Goal: Find specific page/section: Find specific page/section

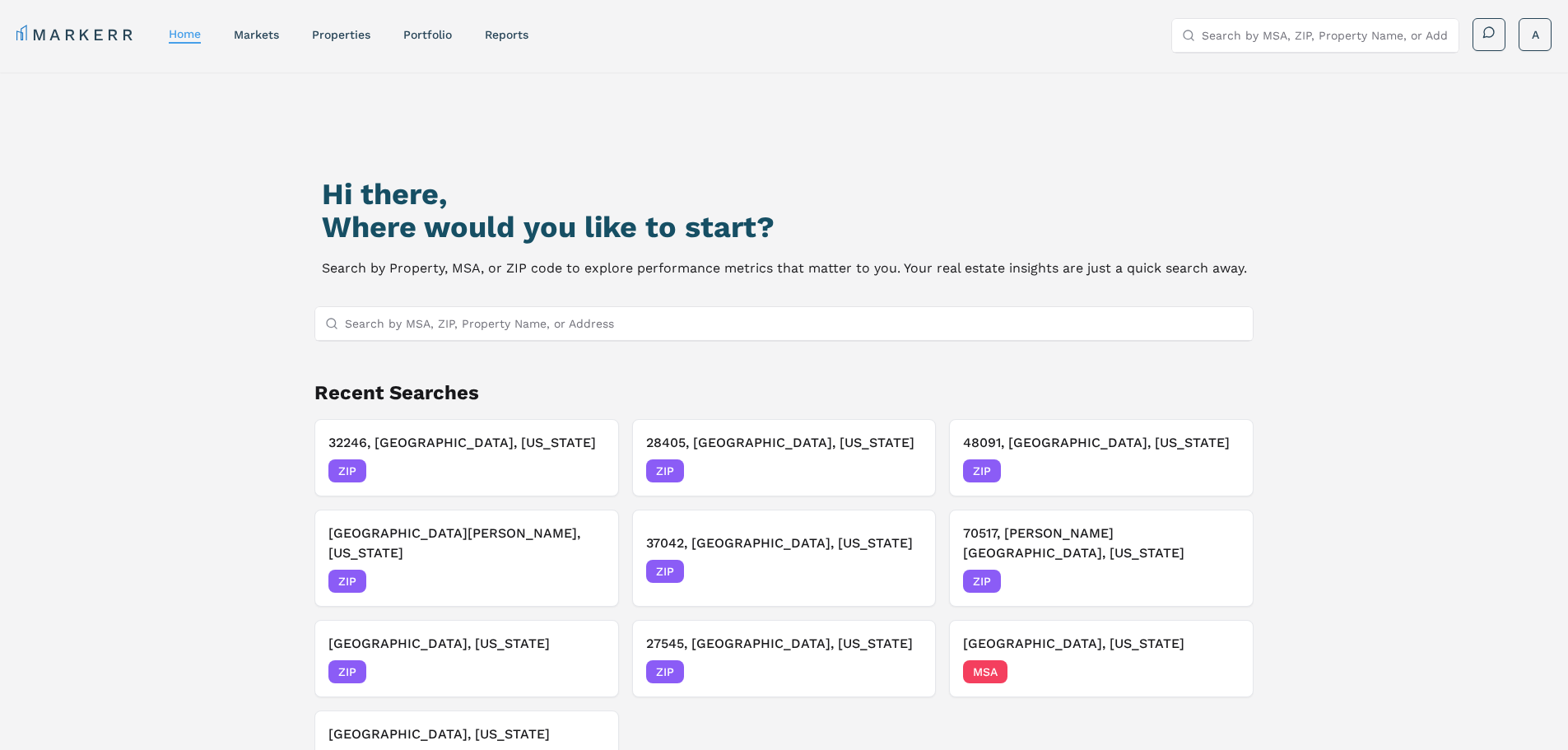
click at [555, 326] on input "Search by MSA, ZIP, Property Name, or Address" at bounding box center [794, 324] width 899 height 33
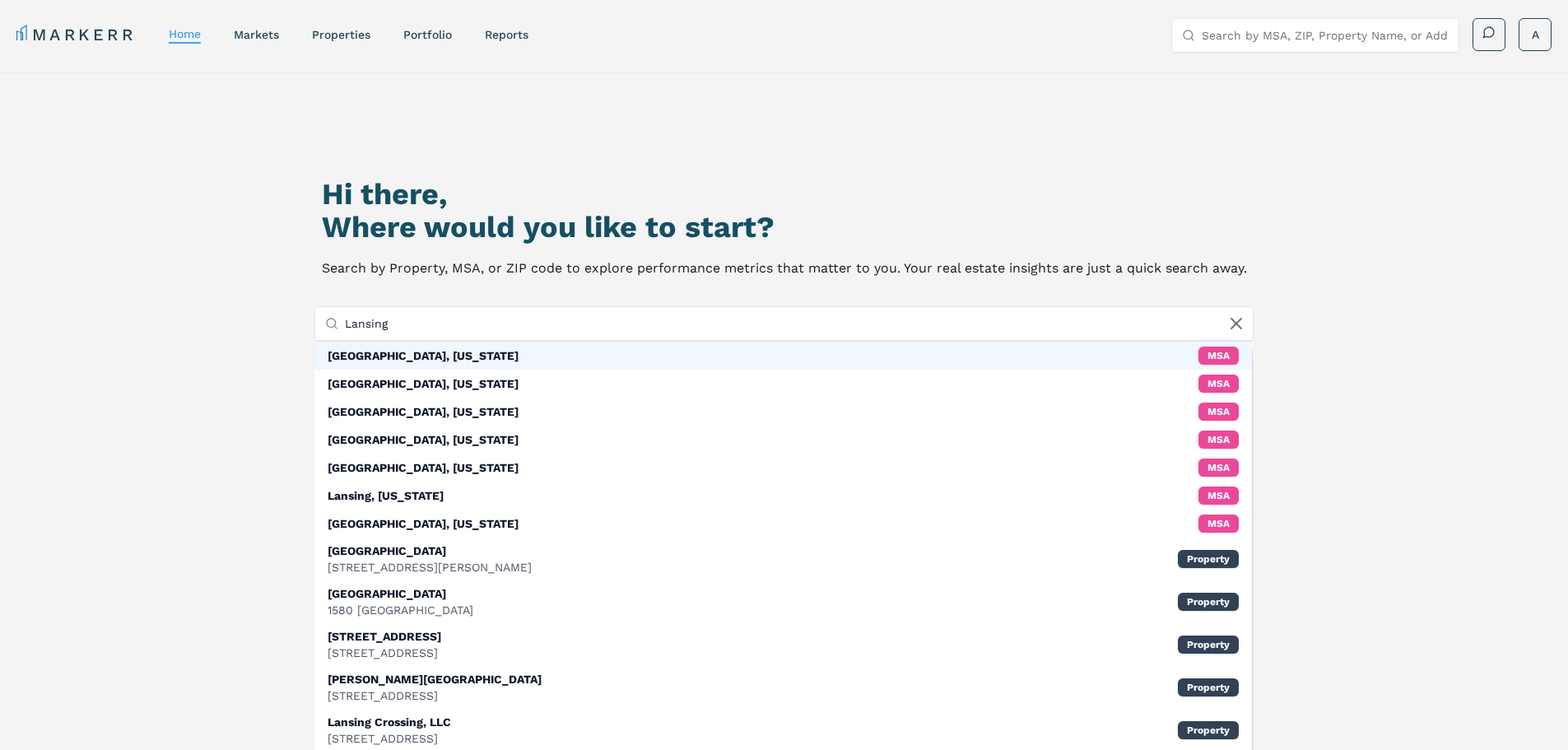
type input "Lansing"
click at [392, 350] on div "[GEOGRAPHIC_DATA], [US_STATE]" at bounding box center [423, 356] width 191 height 16
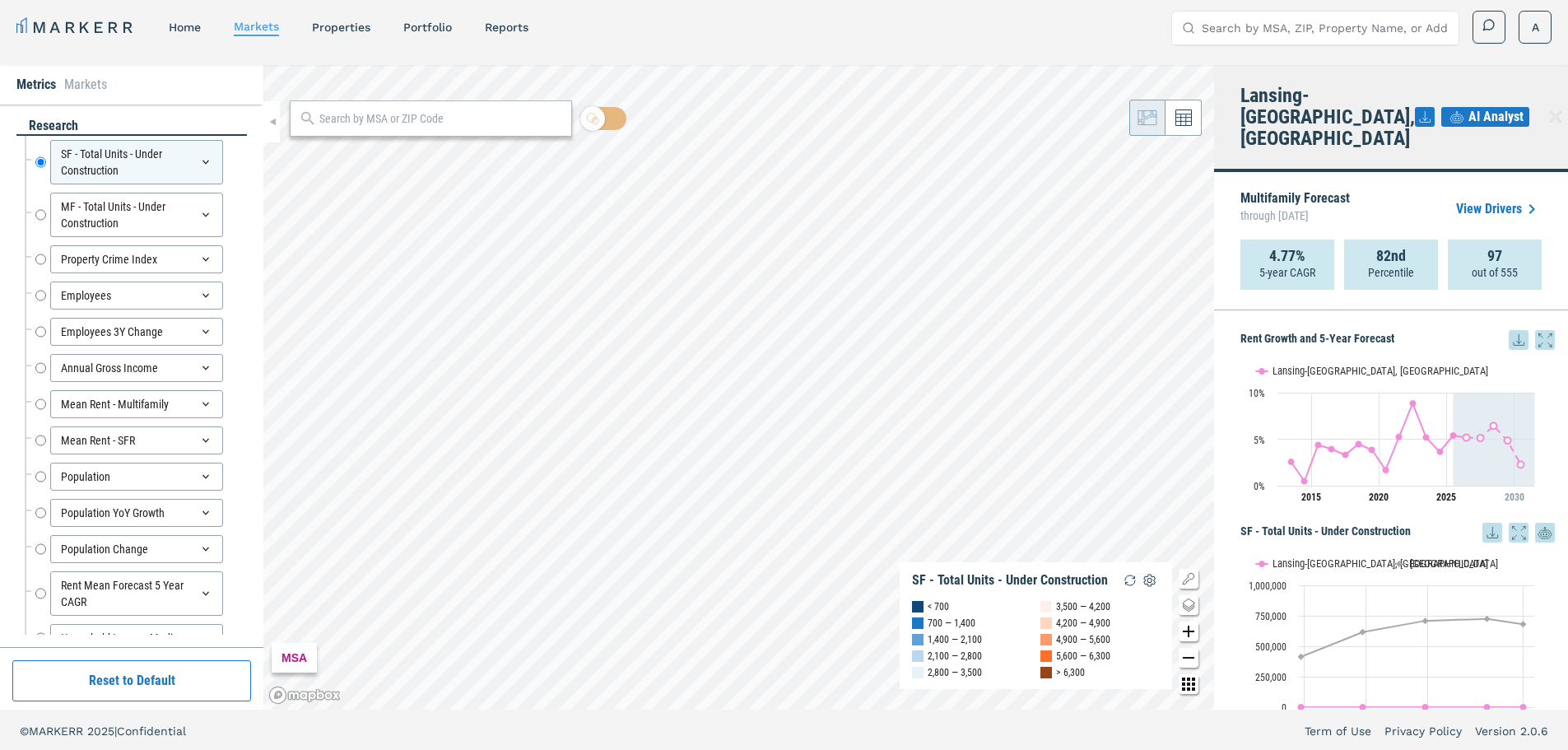
scroll to position [10, 0]
click at [445, 108] on input "text" at bounding box center [441, 116] width 243 height 17
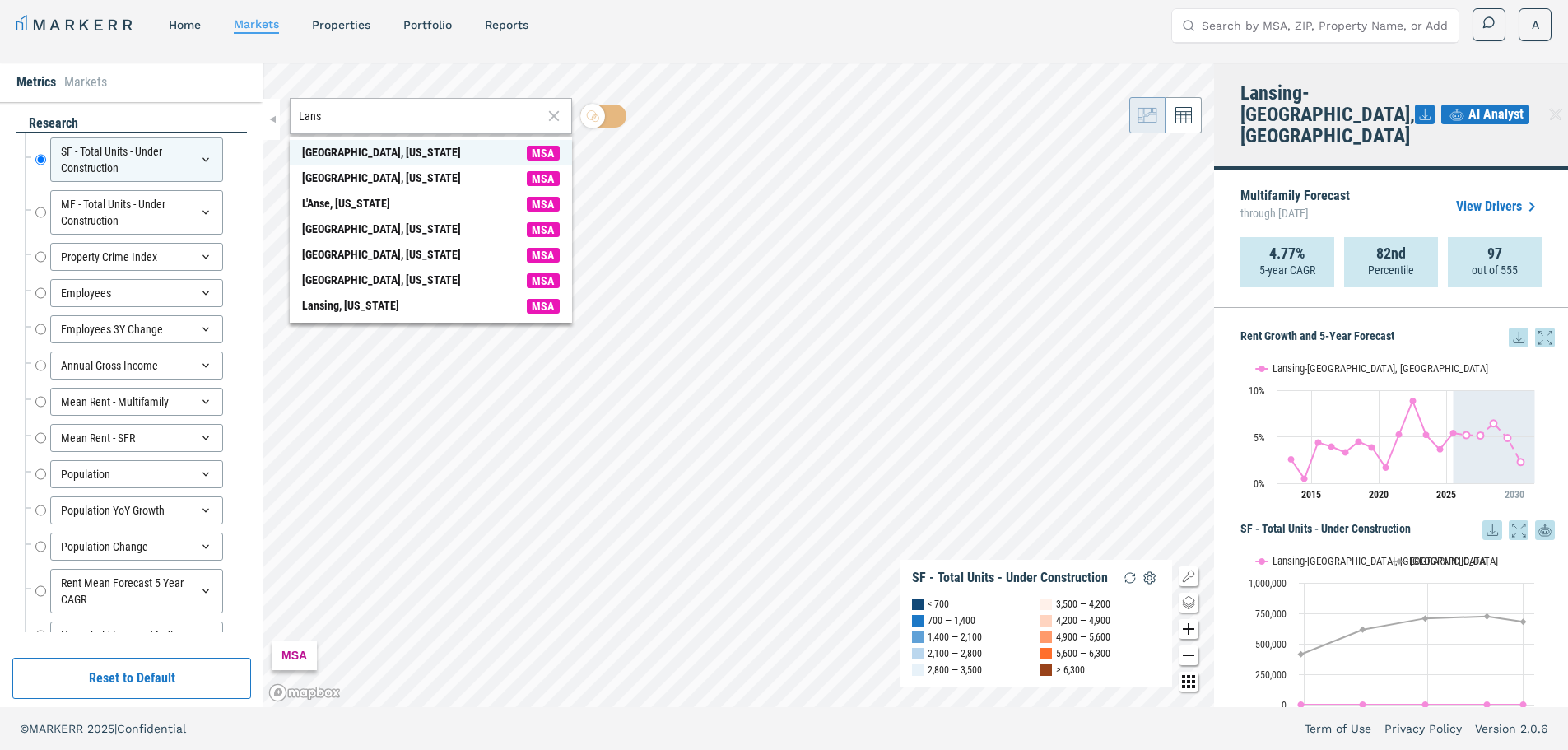
click at [353, 149] on div "Lansing, Michigan" at bounding box center [381, 152] width 159 height 17
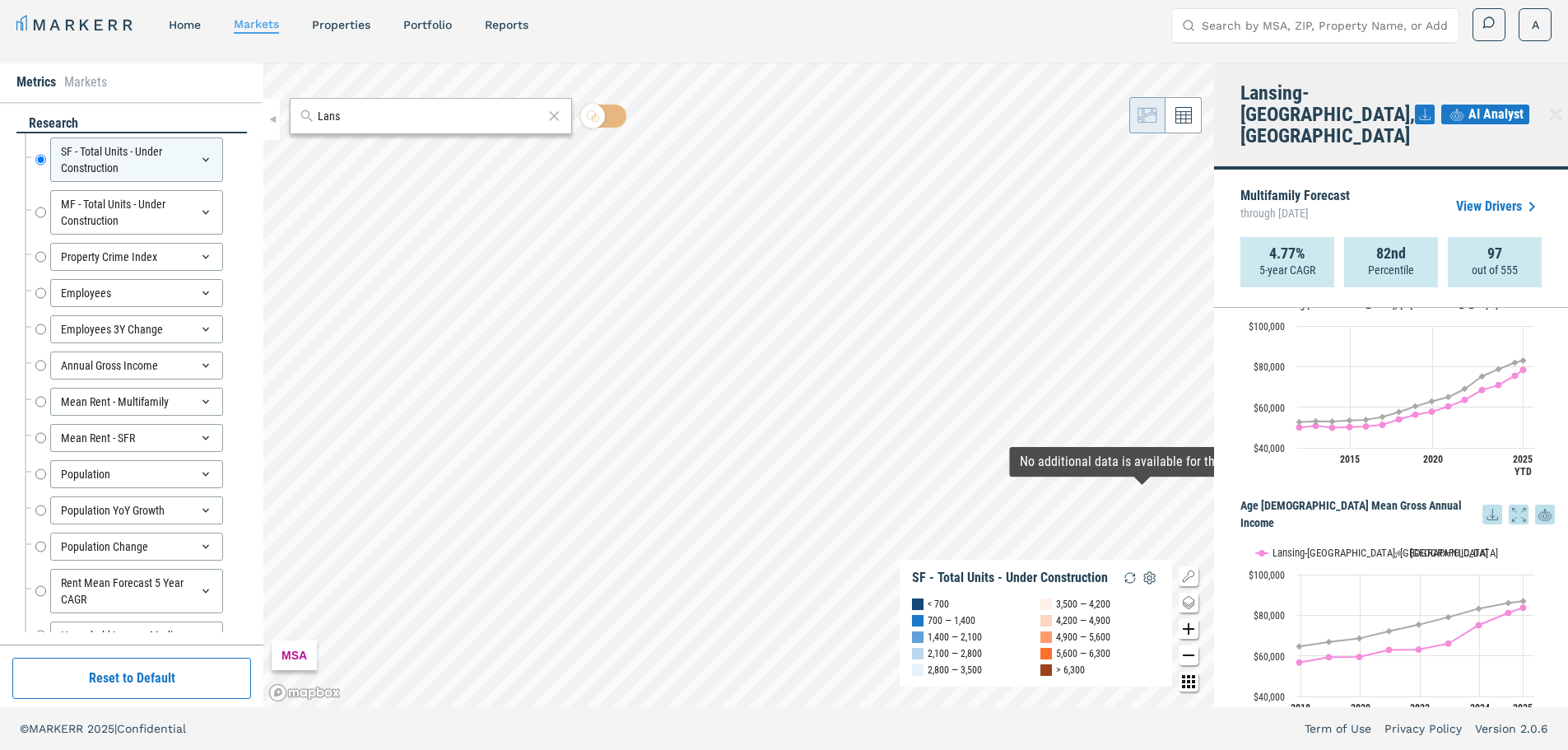
scroll to position [3075, 0]
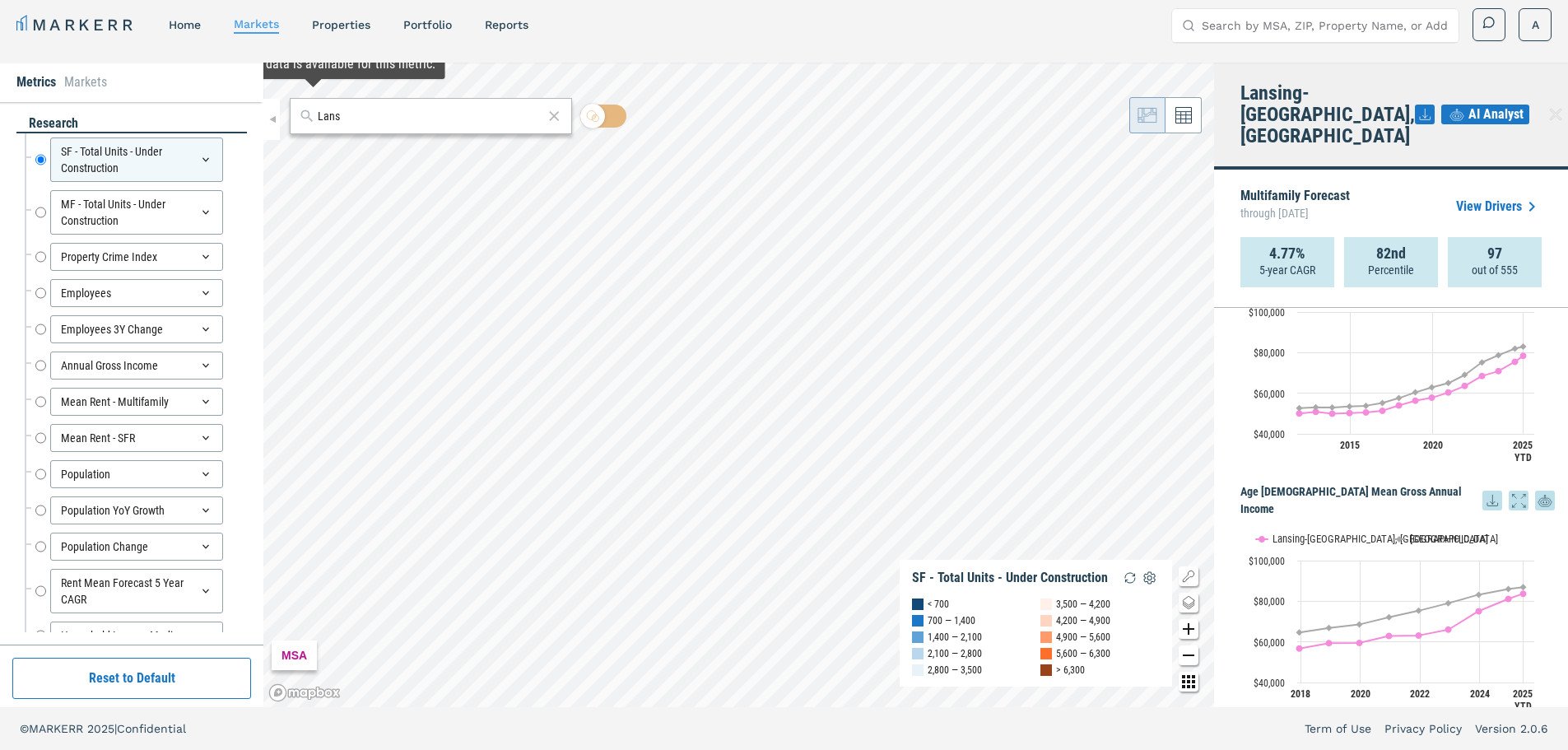
click at [356, 117] on input "Lans" at bounding box center [430, 116] width 226 height 17
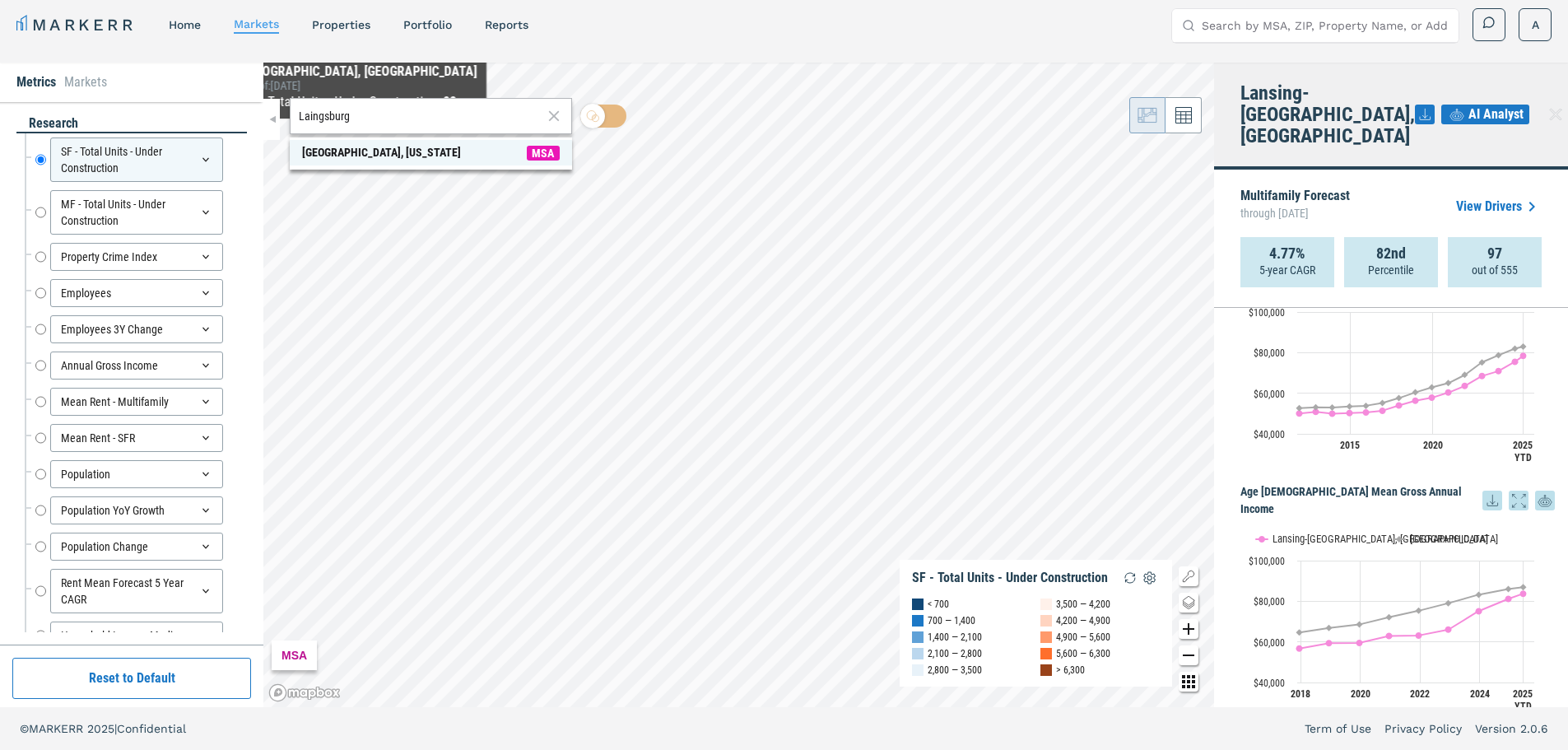
type input "Laingsburg"
click at [360, 147] on div "Laingsburg, Michigan" at bounding box center [381, 152] width 159 height 17
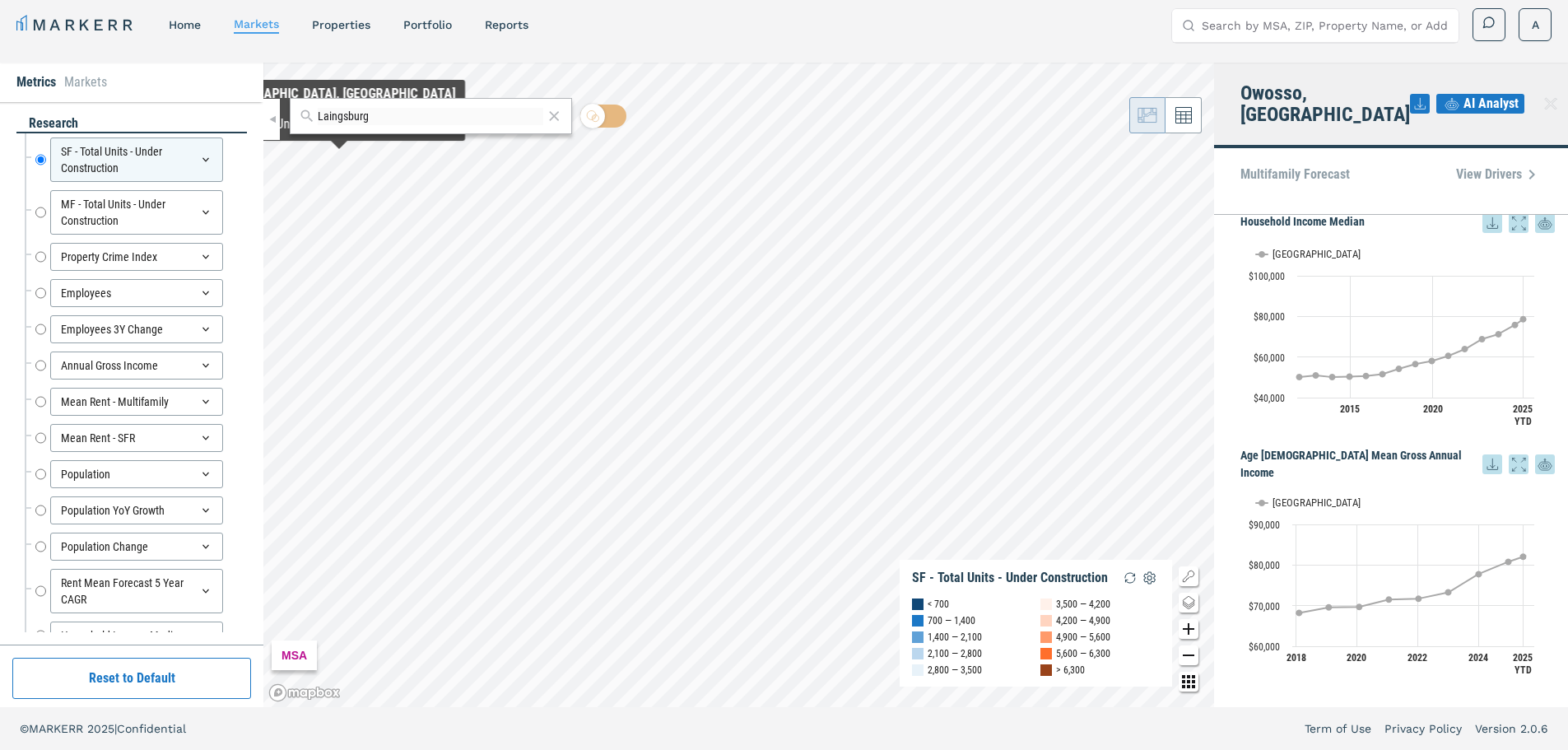
scroll to position [2587, 0]
